Goal: Check status: Check status

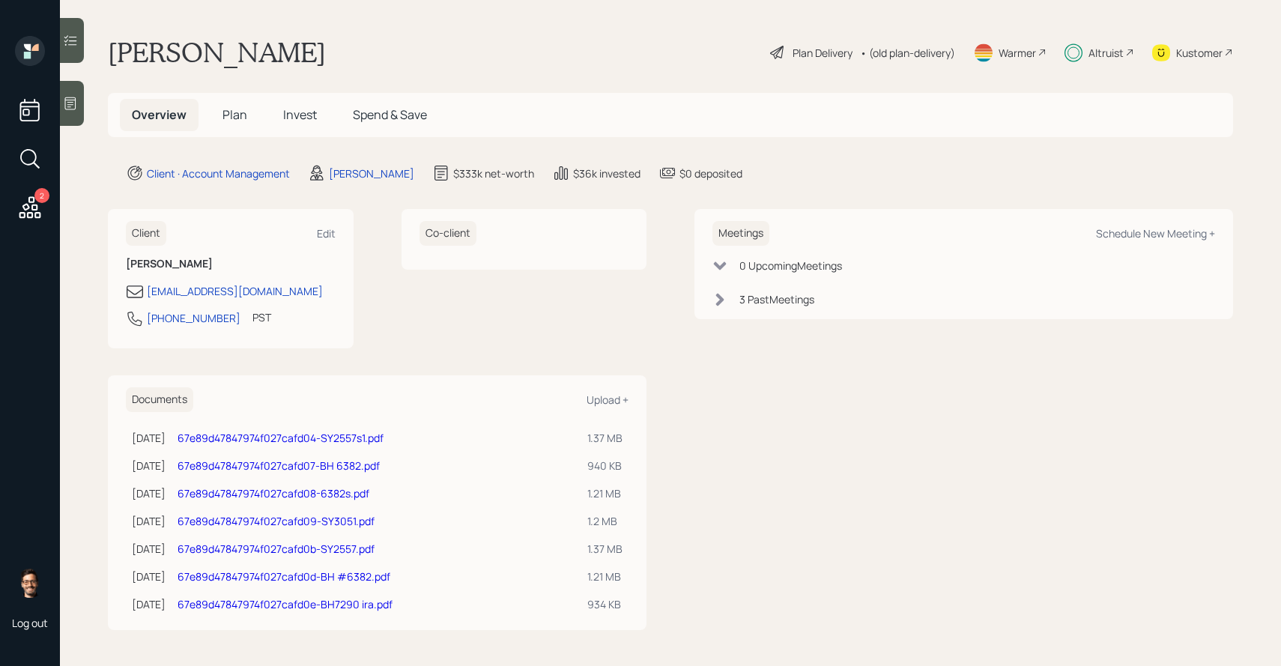
click at [73, 34] on icon at bounding box center [70, 40] width 15 height 15
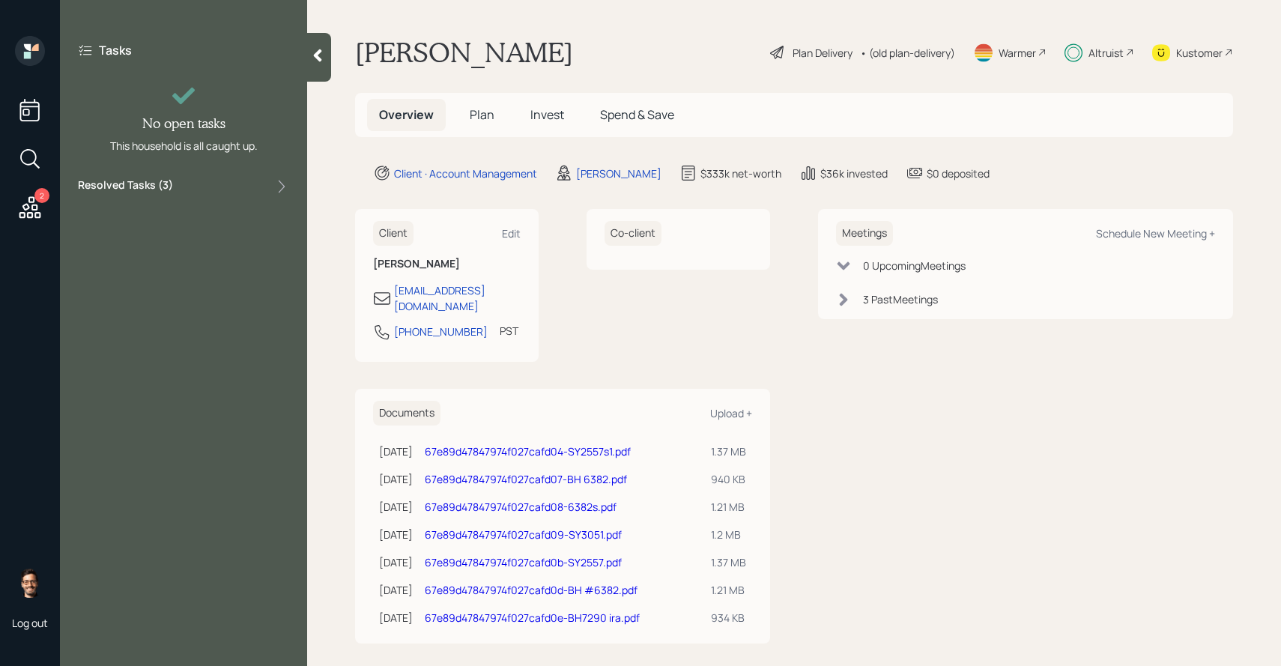
click at [116, 183] on label "Resolved Tasks ( 3 )" at bounding box center [125, 187] width 95 height 18
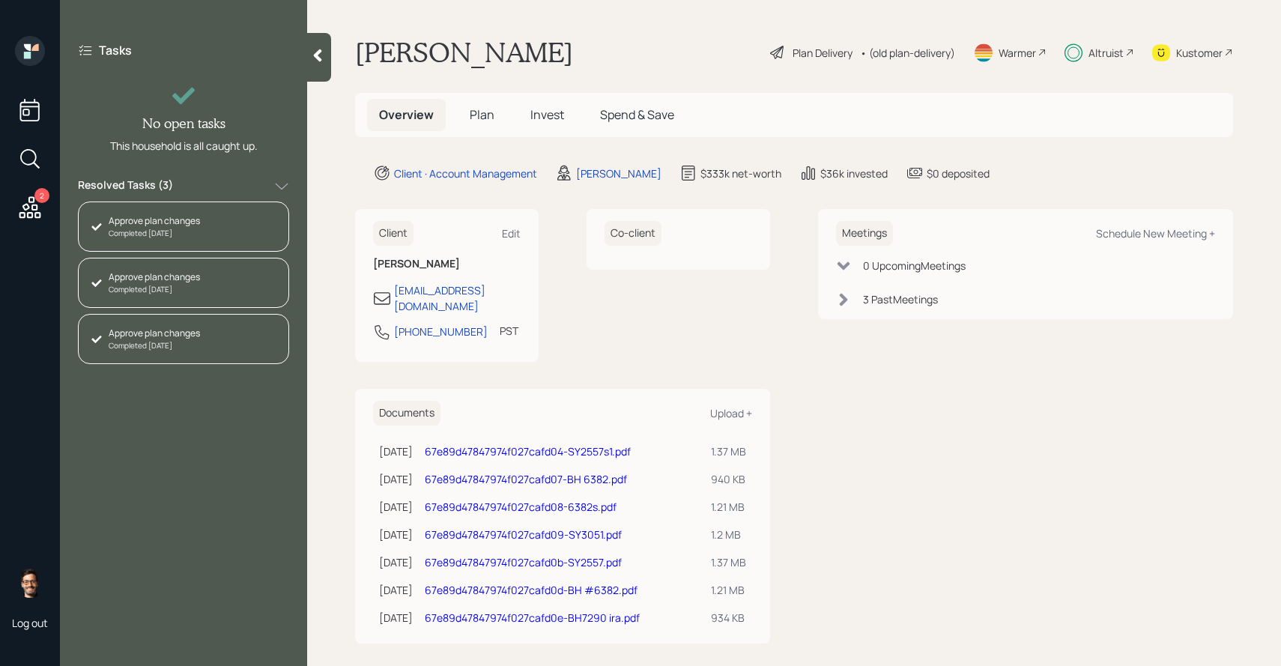
click at [561, 119] on span "Invest" at bounding box center [548, 114] width 34 height 16
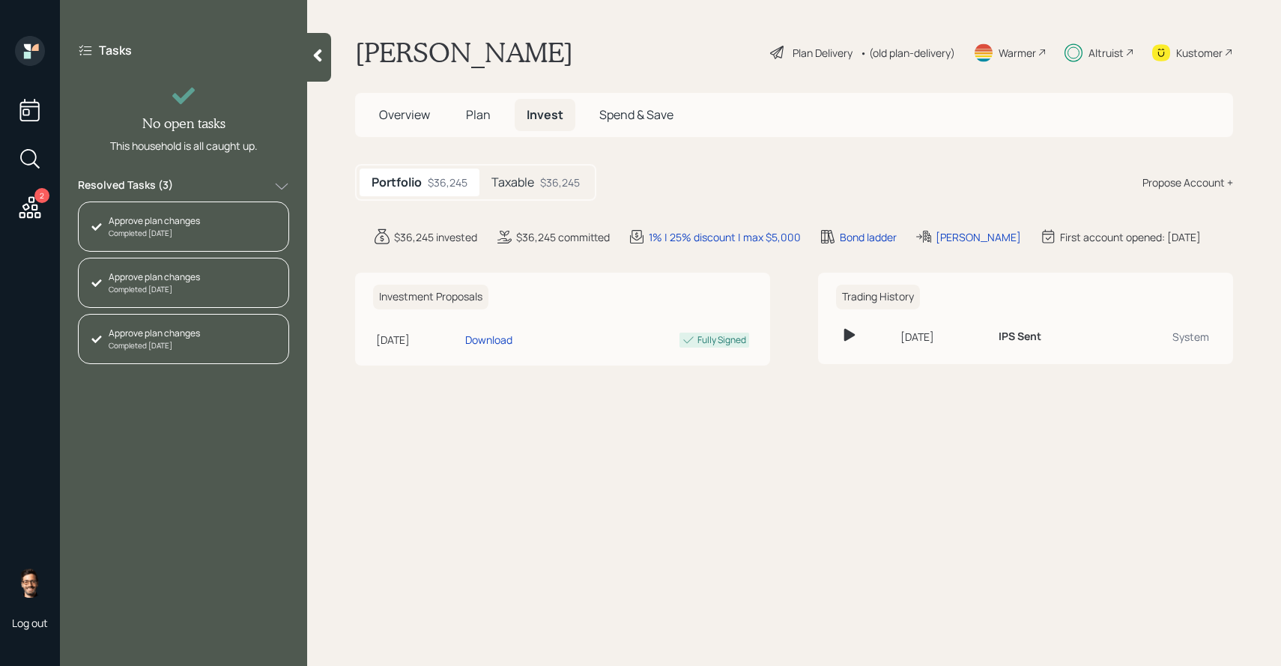
click at [549, 188] on div "$36,245" at bounding box center [560, 183] width 40 height 16
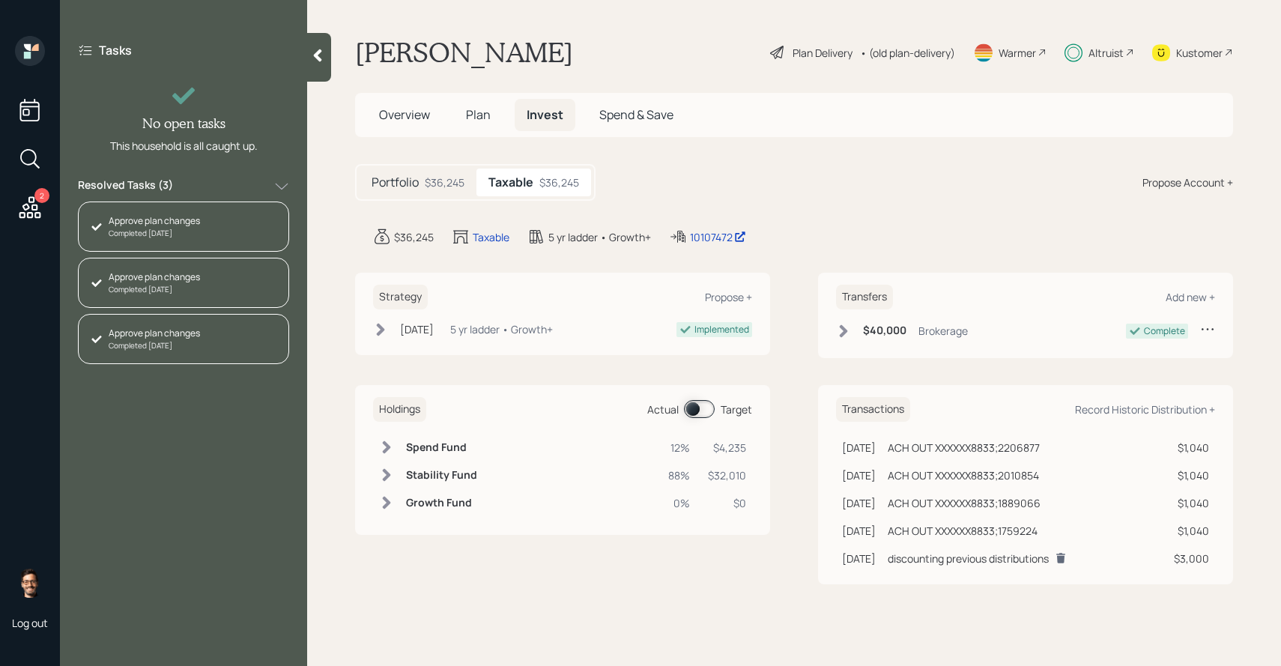
click at [702, 402] on span at bounding box center [699, 409] width 31 height 18
click at [703, 410] on span at bounding box center [699, 409] width 31 height 18
click at [412, 497] on h6 "Growth Fund" at bounding box center [441, 503] width 71 height 13
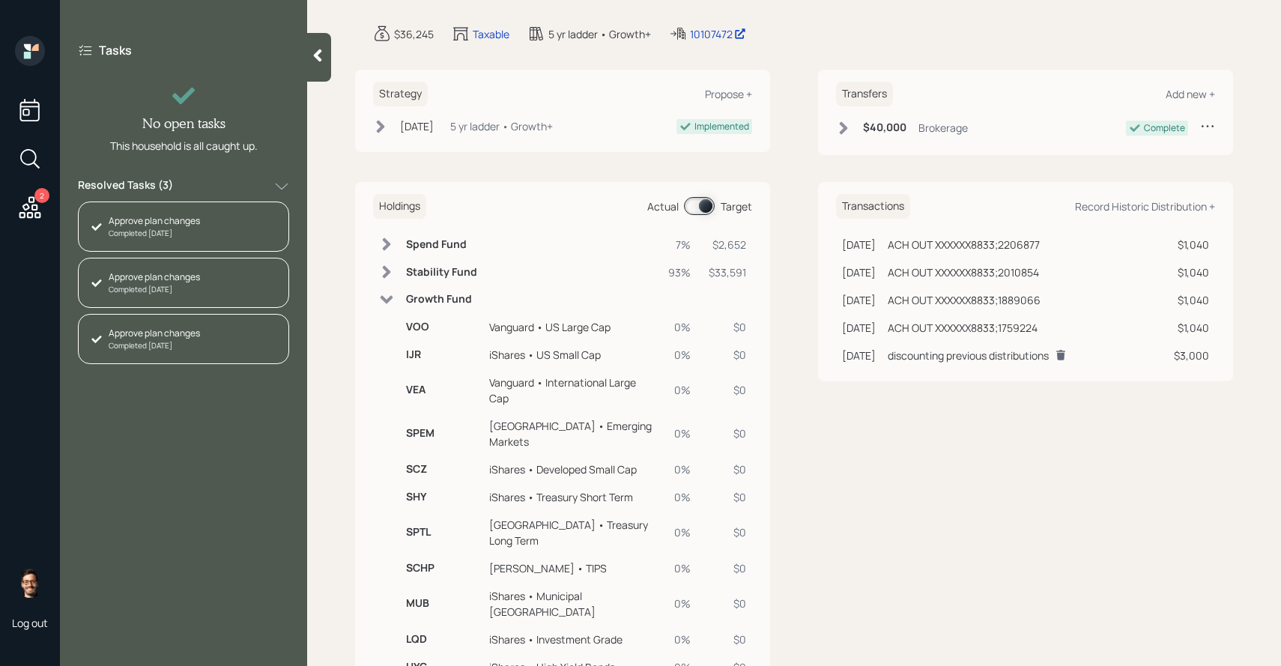
scroll to position [247, 0]
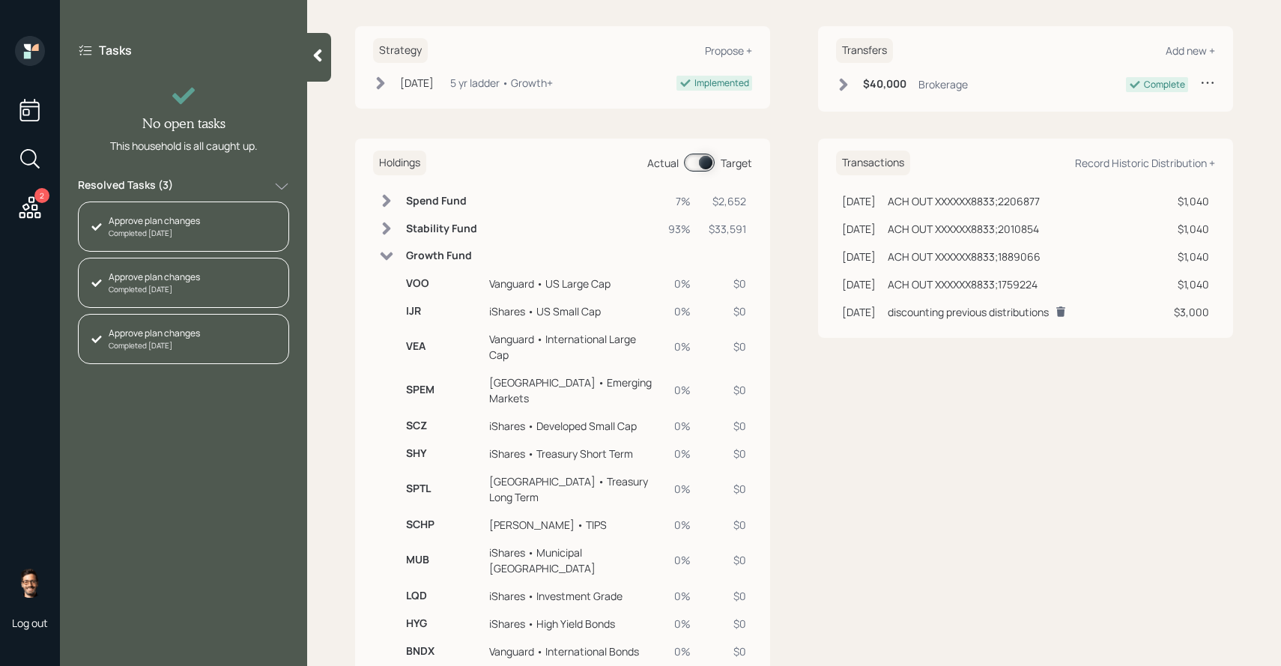
click at [447, 253] on h6 "Growth Fund" at bounding box center [441, 256] width 71 height 13
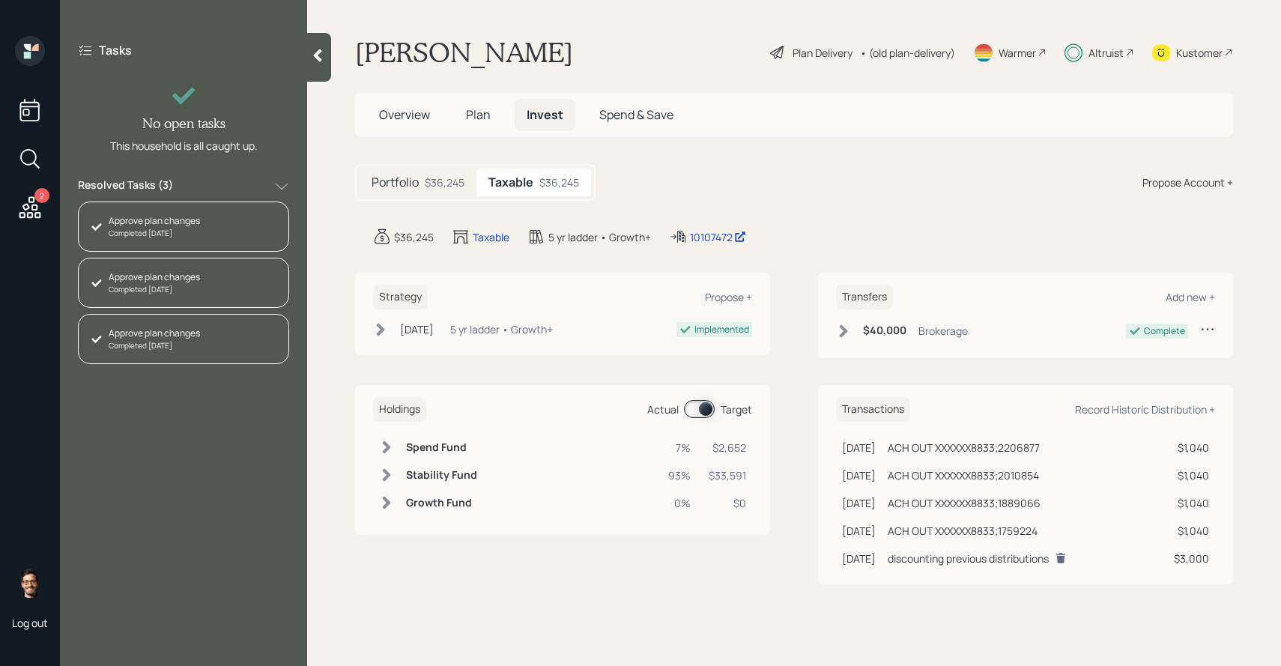
scroll to position [0, 0]
click at [698, 396] on div "Holdings Actual Target Spend Fund 7% $2,652 Stability Fund 93% $33,591 Growth F…" at bounding box center [562, 460] width 415 height 150
click at [698, 404] on span at bounding box center [699, 409] width 31 height 18
click at [700, 408] on span at bounding box center [699, 409] width 31 height 18
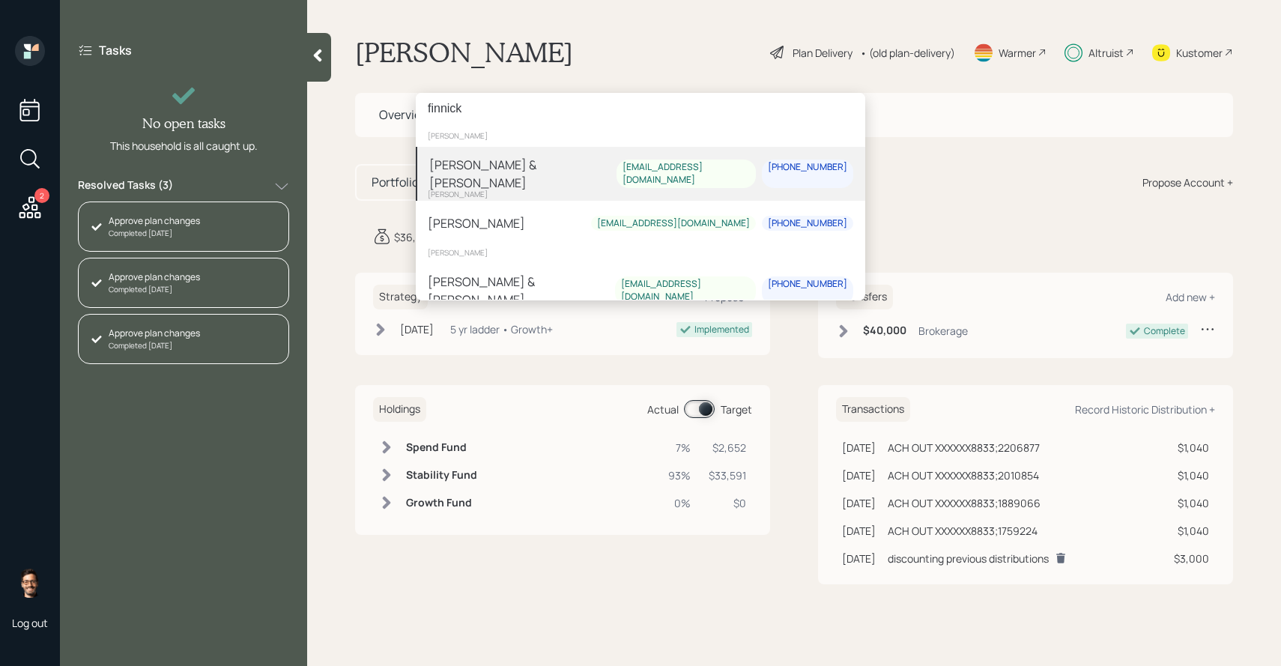
type input "finnick"
